Goal: Task Accomplishment & Management: Complete application form

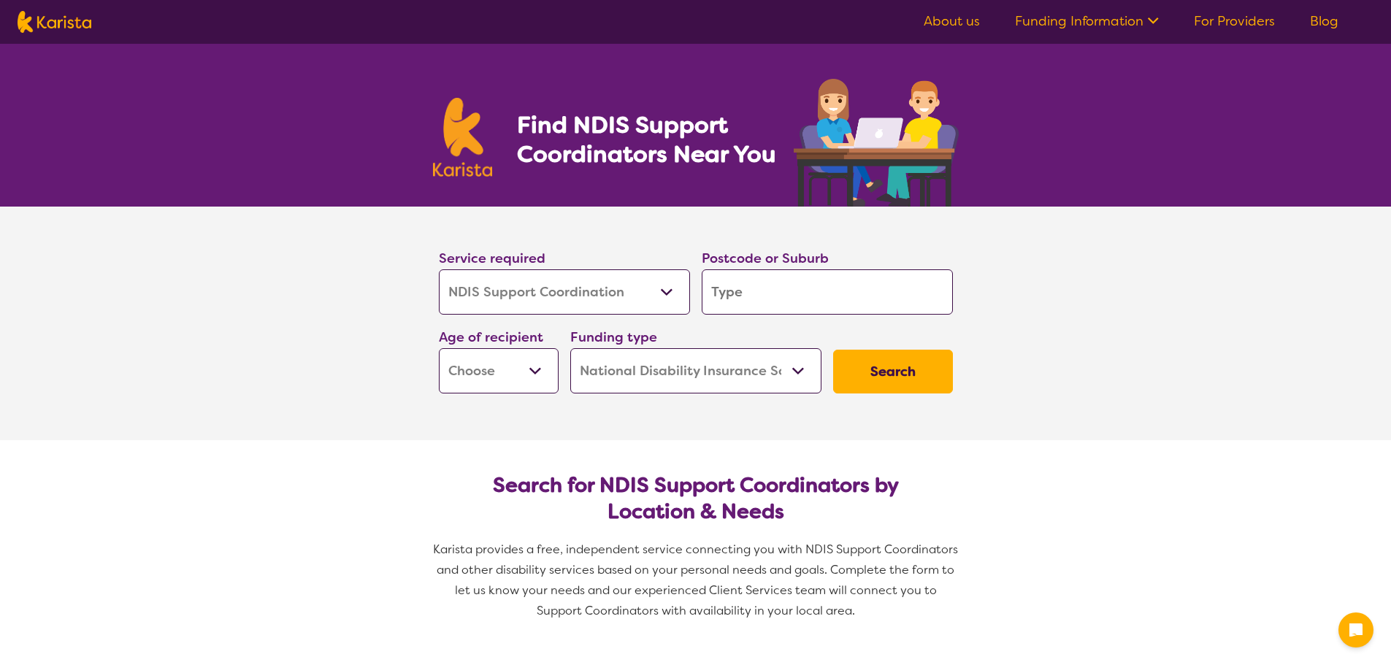
select select "NDIS Support Coordination"
select select "NDIS"
select select "NDIS Support Coordination"
select select "NDIS"
drag, startPoint x: 0, startPoint y: 0, endPoint x: 570, endPoint y: 303, distance: 645.9
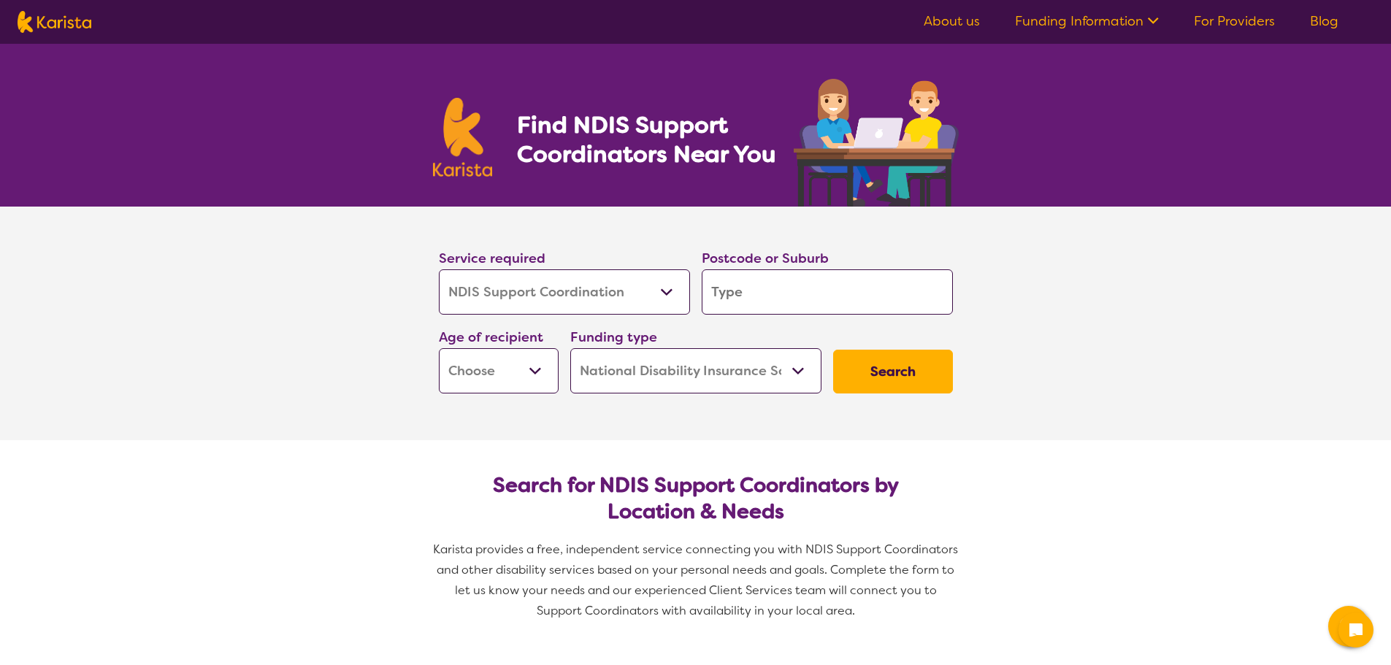
click at [570, 303] on select "Allied Health Assistant Assessment ([MEDICAL_DATA] or [MEDICAL_DATA]) Behaviour…" at bounding box center [564, 291] width 251 height 45
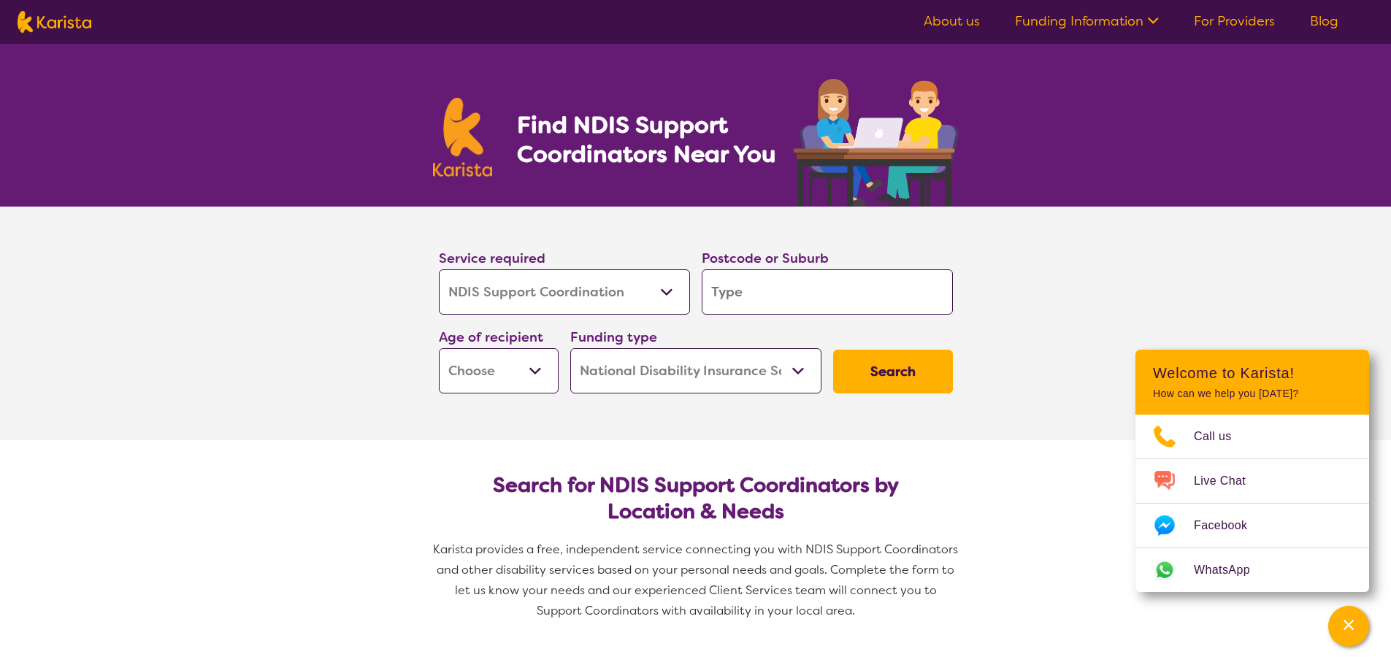
click at [729, 291] on input "search" at bounding box center [827, 291] width 251 height 45
type input "3820"
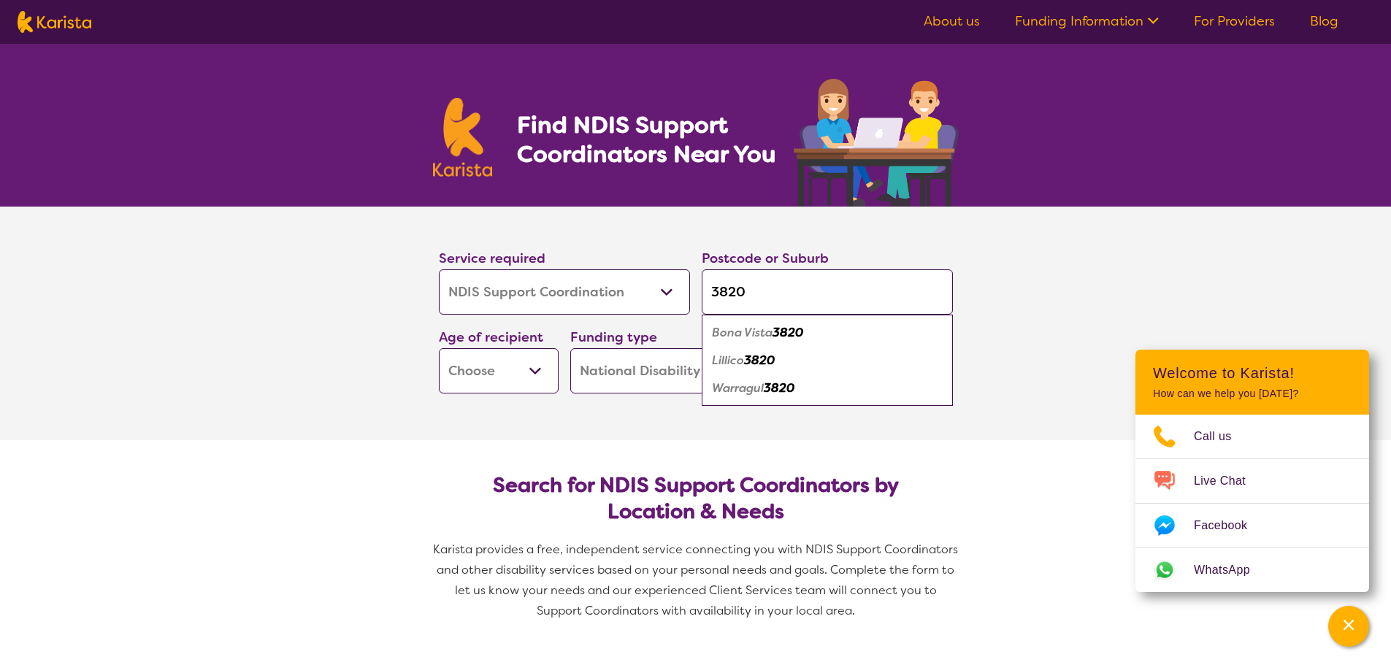
click at [495, 364] on select "Early Childhood - 0 to 9 Child - 10 to 11 Adolescent - 12 to 17 Adult - 18 to 6…" at bounding box center [499, 370] width 120 height 45
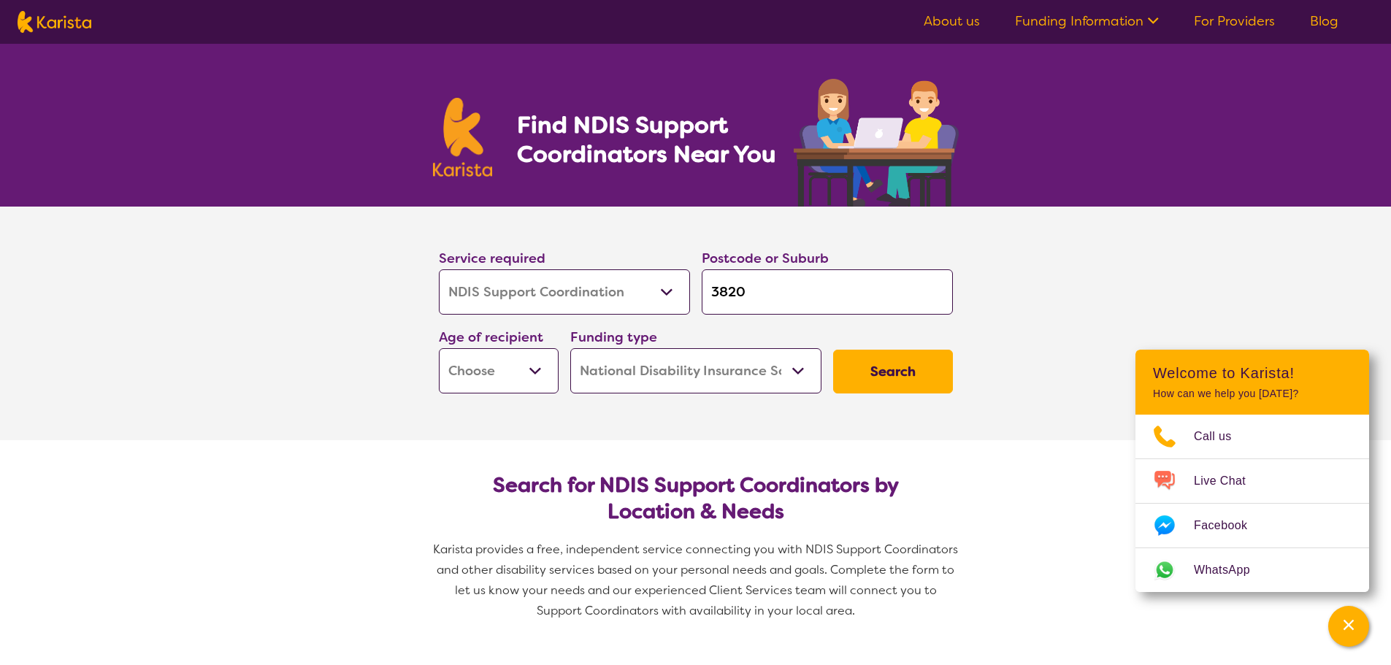
select select "AD"
click at [439, 348] on select "Early Childhood - 0 to 9 Child - 10 to 11 Adolescent - 12 to 17 Adult - 18 to 6…" at bounding box center [499, 370] width 120 height 45
select select "AD"
click at [793, 378] on select "Home Care Package (HCP) National Disability Insurance Scheme (NDIS) I don't know" at bounding box center [695, 370] width 251 height 45
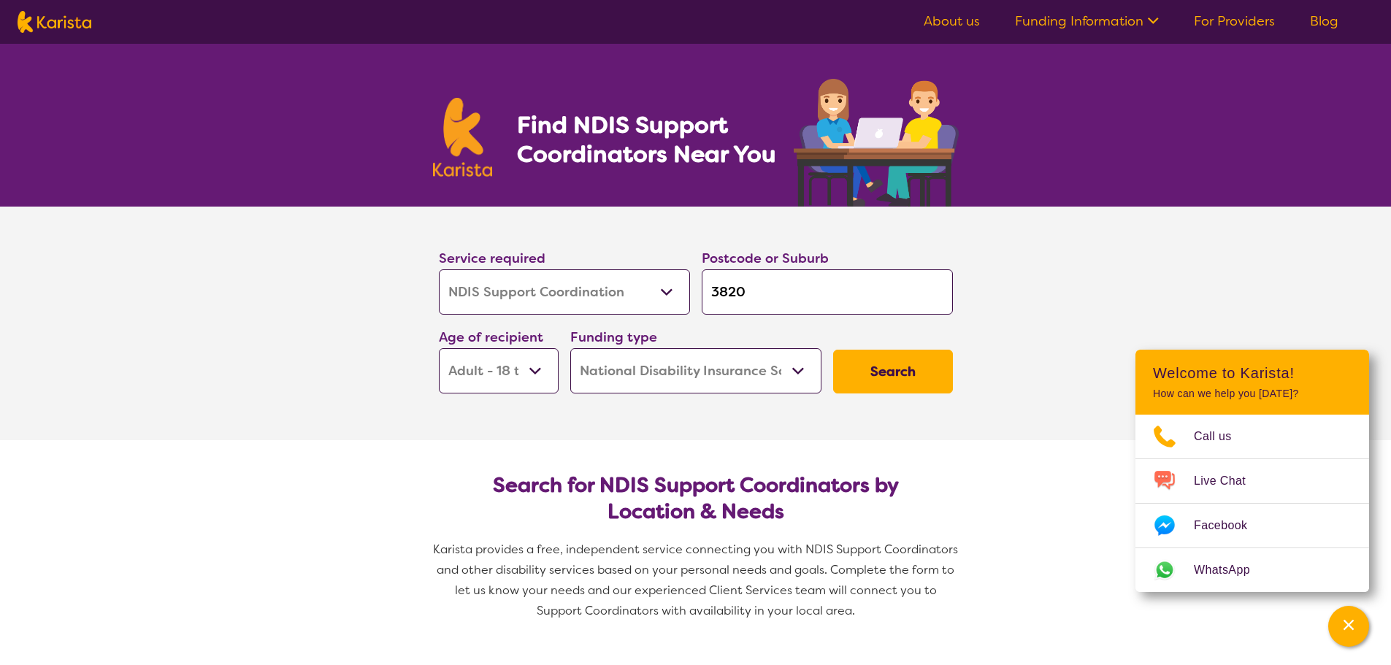
click at [982, 358] on section "Service required Allied Health Assistant Assessment ([MEDICAL_DATA] or [MEDICAL…" at bounding box center [696, 324] width 584 height 234
click at [927, 362] on button "Search" at bounding box center [893, 372] width 120 height 44
